Goal: Use online tool/utility: Utilize a website feature to perform a specific function

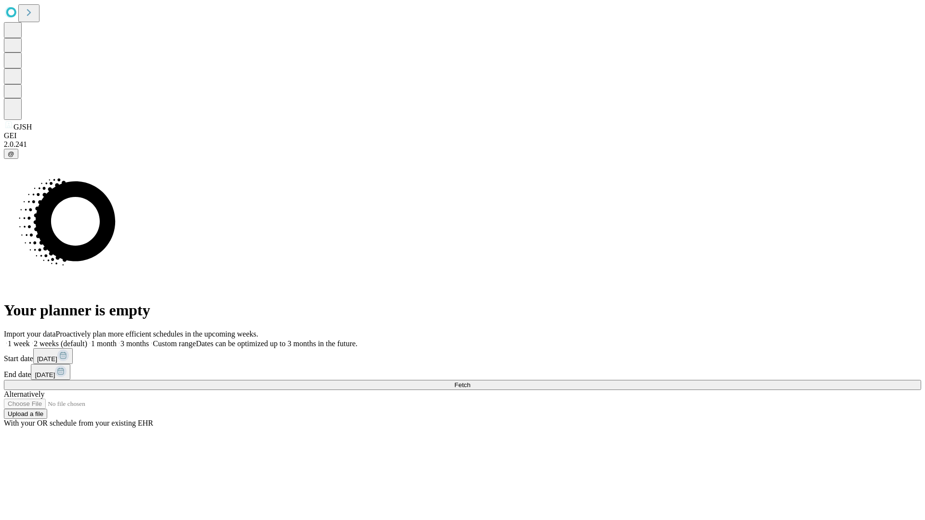
click at [470, 381] on span "Fetch" at bounding box center [462, 384] width 16 height 7
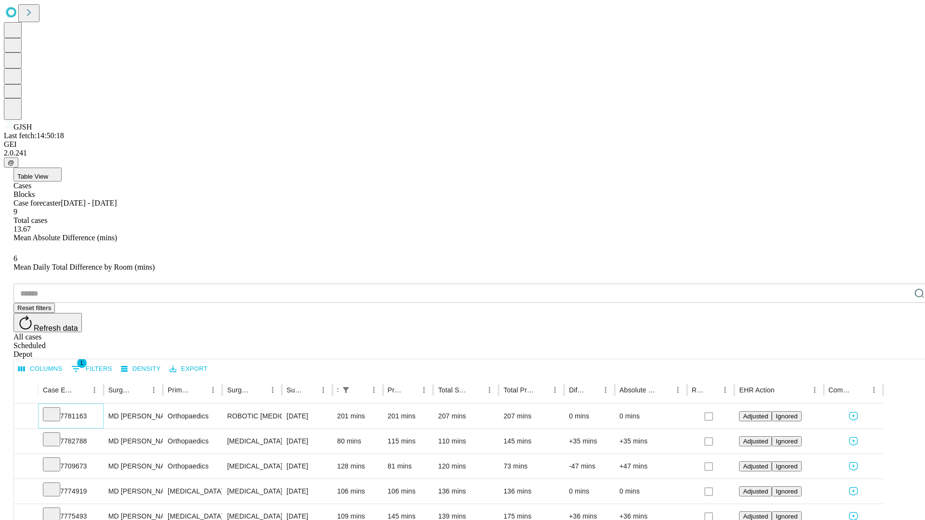
click at [56, 409] on icon at bounding box center [52, 414] width 10 height 10
